Goal: Task Accomplishment & Management: Use online tool/utility

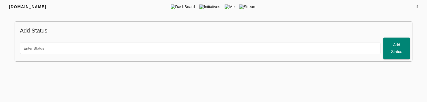
click at [243, 81] on html "FRIYAY.COM DashBoard Initiatives Me Stream Add Status Add Status" at bounding box center [213, 51] width 427 height 103
click at [95, 44] on input "text" at bounding box center [200, 49] width 361 height 12
type input "test"
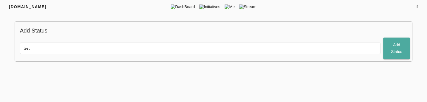
click at [398, 47] on span "Add Status" at bounding box center [397, 49] width 18 height 14
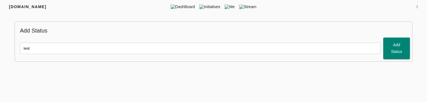
click at [288, 72] on html "FRIYAY.COM DashBoard Initiatives Me Stream Add Status test Add Status" at bounding box center [213, 51] width 427 height 103
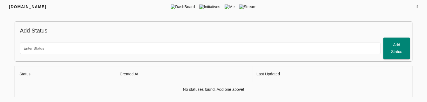
scroll to position [7, 0]
